Goal: Information Seeking & Learning: Learn about a topic

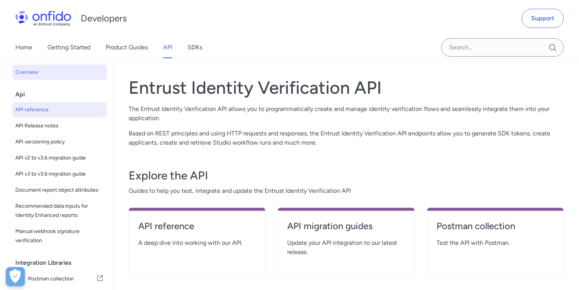
click at [38, 113] on span "API reference" at bounding box center [59, 109] width 88 height 9
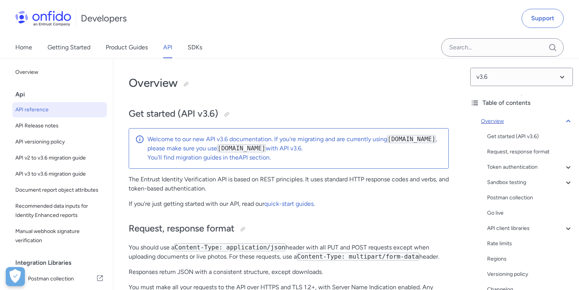
click at [566, 119] on icon at bounding box center [567, 121] width 9 height 9
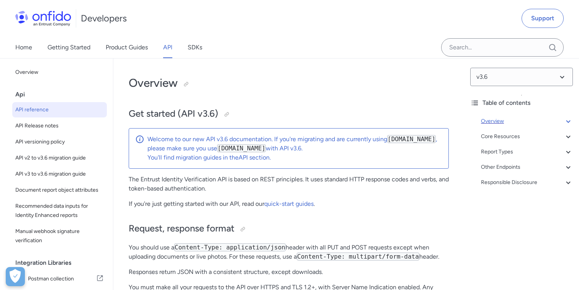
scroll to position [59, 0]
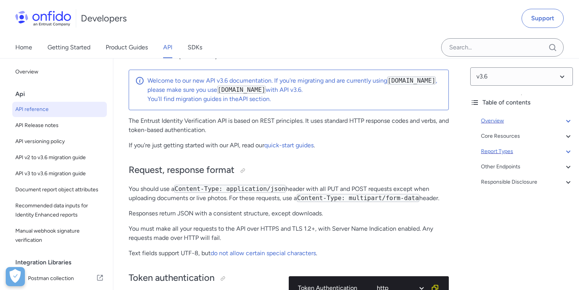
click at [505, 152] on div "Report Types" at bounding box center [527, 151] width 92 height 9
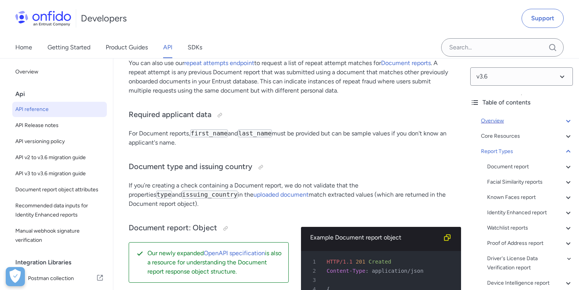
click at [568, 151] on icon at bounding box center [568, 151] width 4 height 3
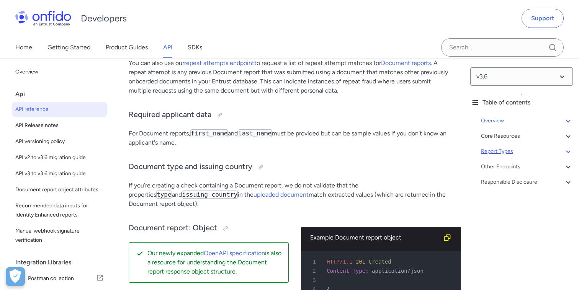
click at [568, 151] on icon at bounding box center [567, 151] width 9 height 9
